Goal: Find specific page/section: Find specific page/section

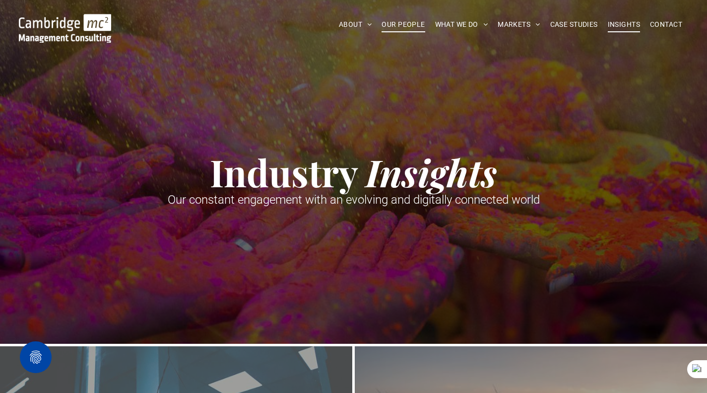
click at [377, 24] on link "OUR PEOPLE" at bounding box center [403, 24] width 53 height 15
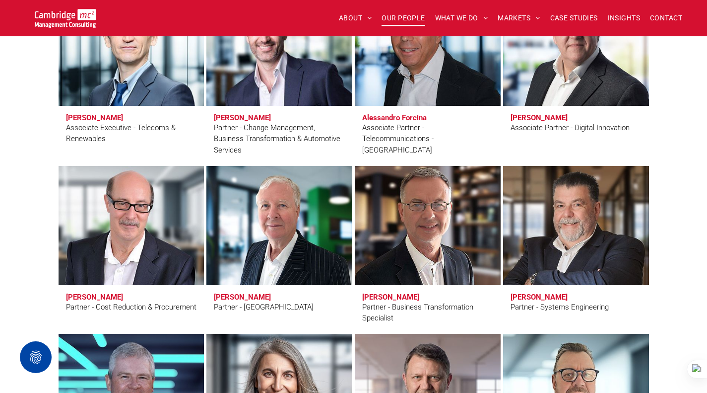
scroll to position [2333, 0]
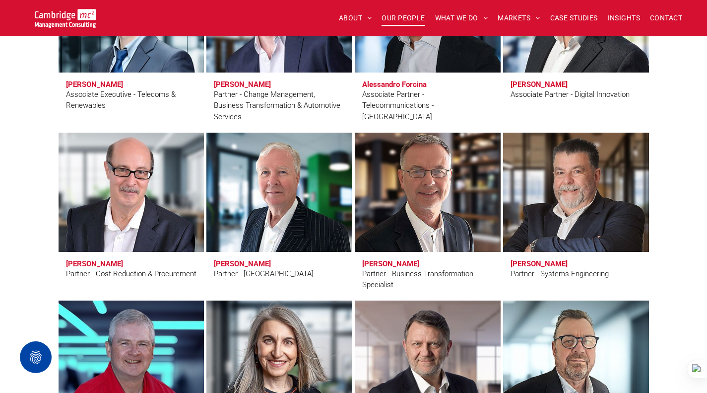
click at [430, 204] on link at bounding box center [428, 192] width 154 height 126
